Goal: Check status: Check status

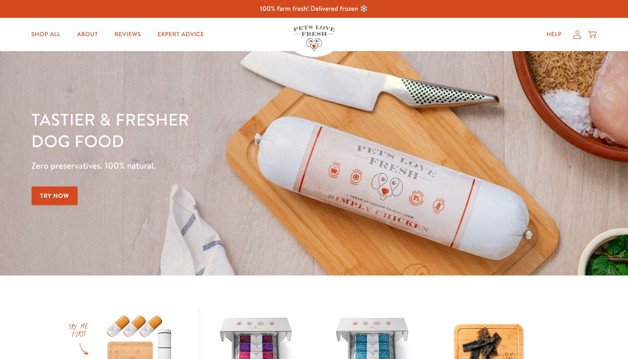
scroll to position [2, 0]
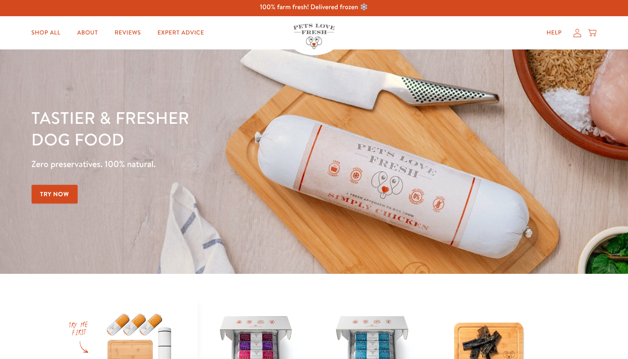
click at [579, 34] on icon at bounding box center [578, 33] width 8 height 8
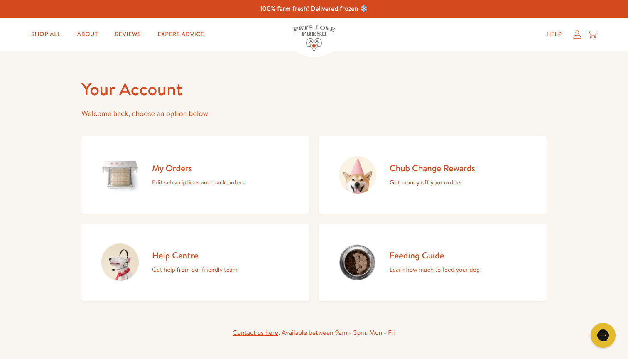
click at [194, 167] on h2 "My Orders" at bounding box center [198, 167] width 93 height 11
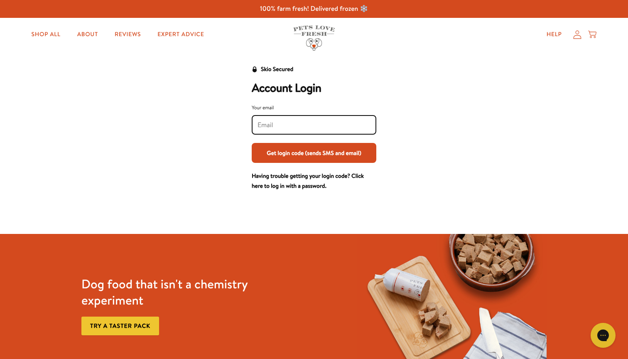
type input "[PERSON_NAME][EMAIL_ADDRESS][PERSON_NAME][DOMAIN_NAME]"
click at [309, 149] on button "Get login code (sends SMS and email)" at bounding box center [314, 153] width 125 height 20
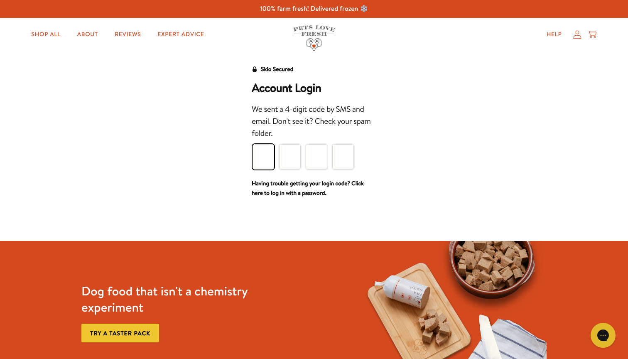
type input "6"
type input "3"
type input "6"
type input "4"
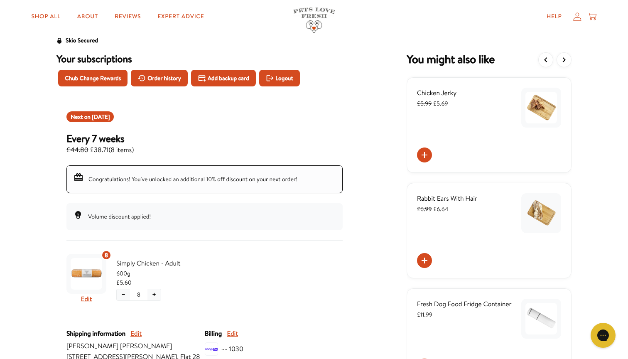
scroll to position [20, 0]
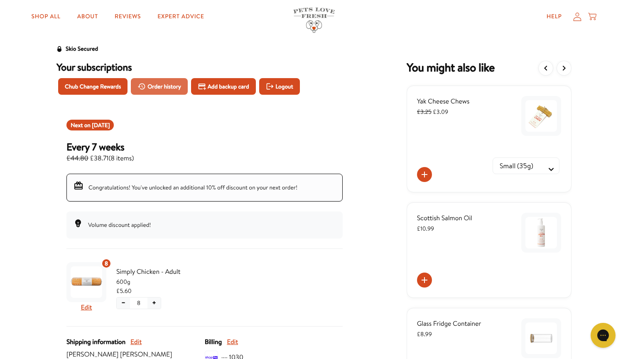
click at [171, 88] on span "Order history" at bounding box center [164, 86] width 34 height 9
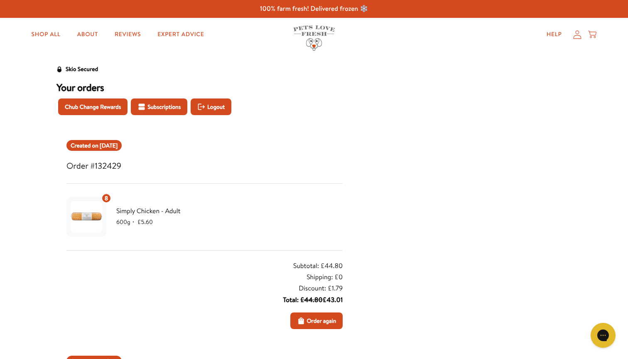
scroll to position [41, 0]
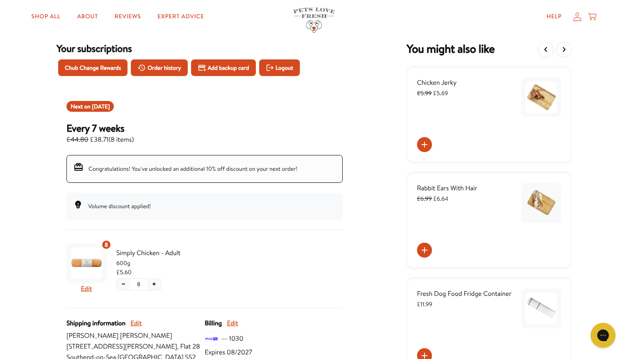
scroll to position [37, 0]
